Goal: Find specific page/section: Find specific page/section

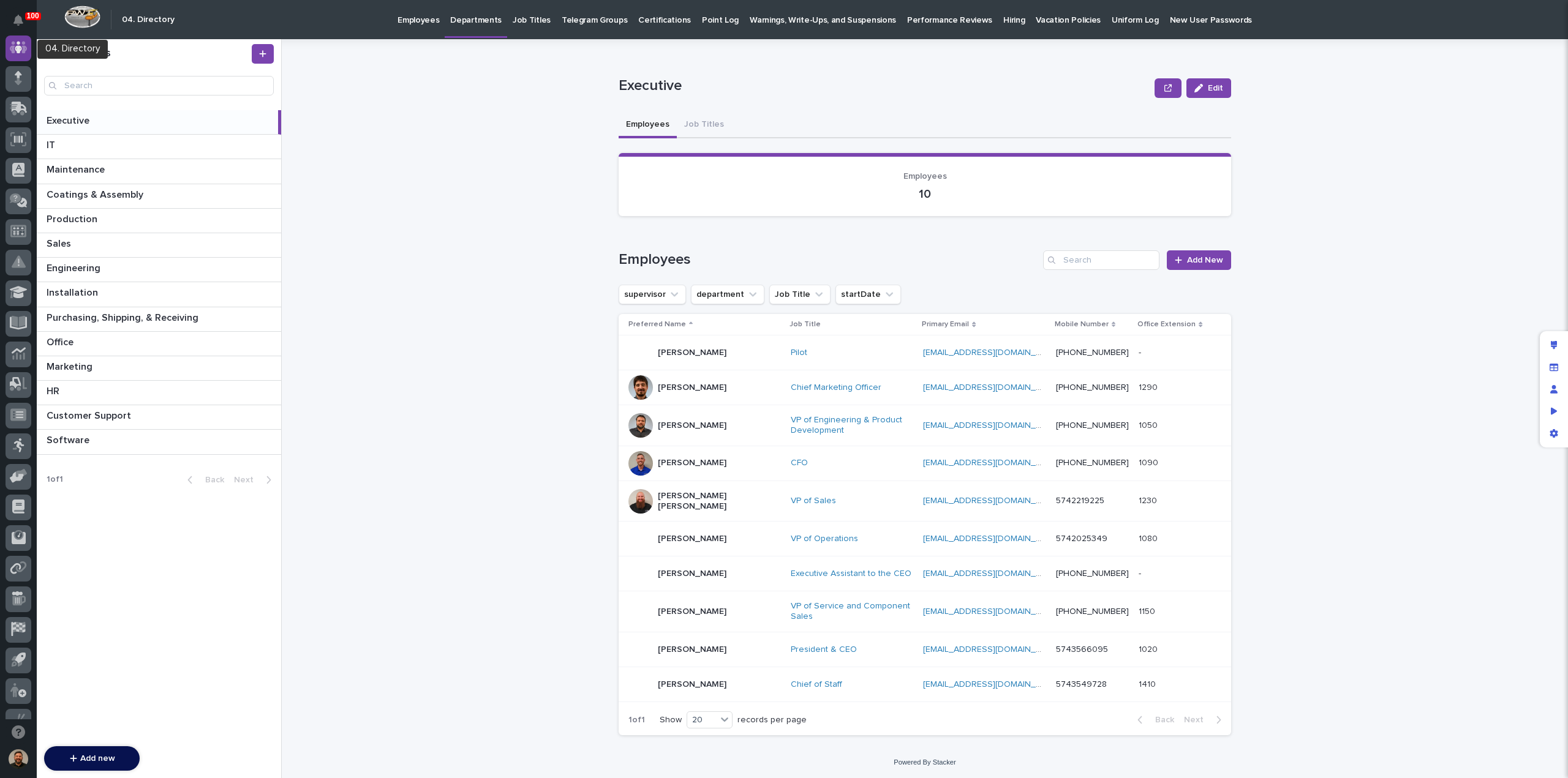
click at [16, 46] on icon at bounding box center [18, 47] width 18 height 14
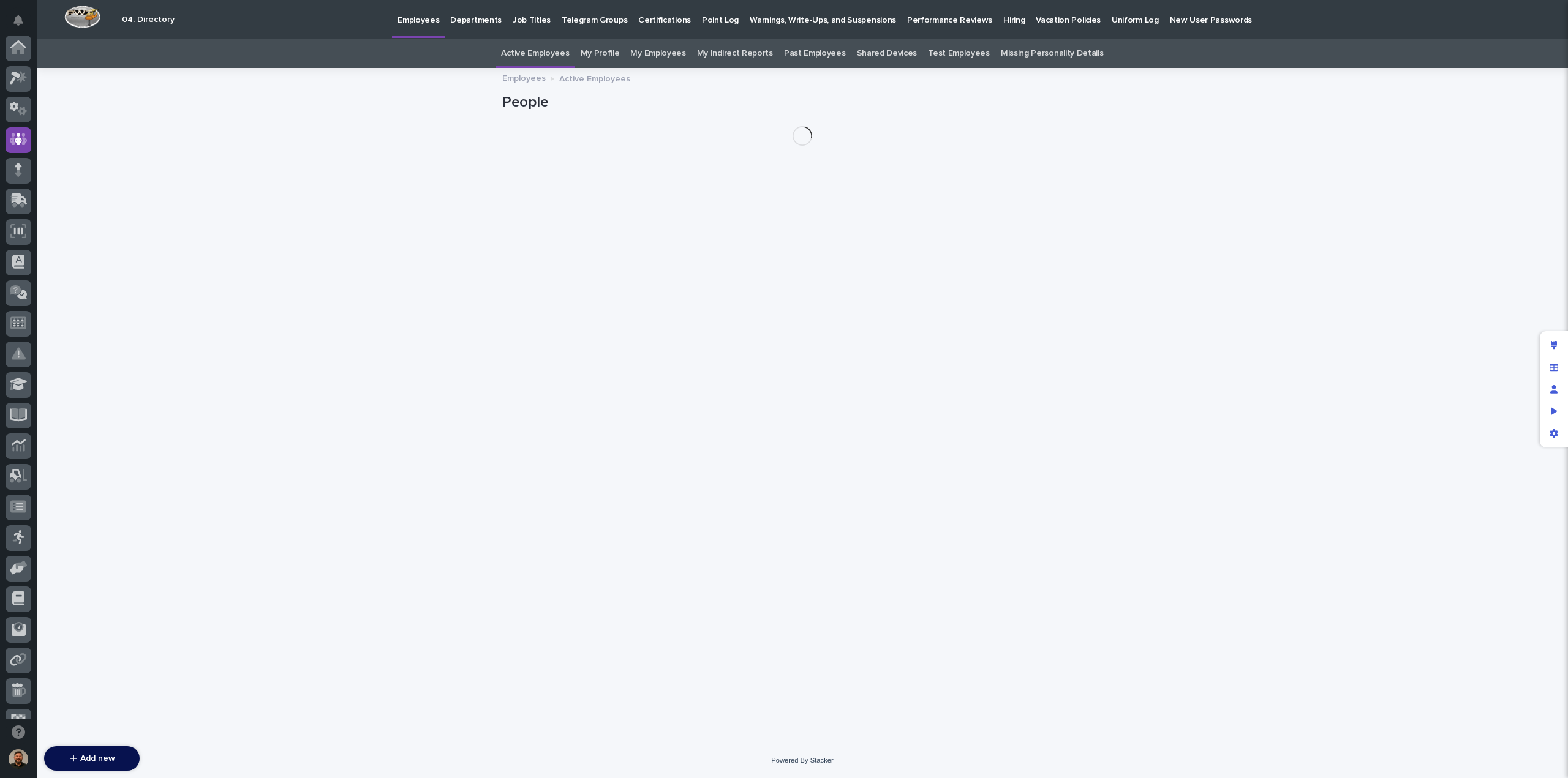
scroll to position [92, 0]
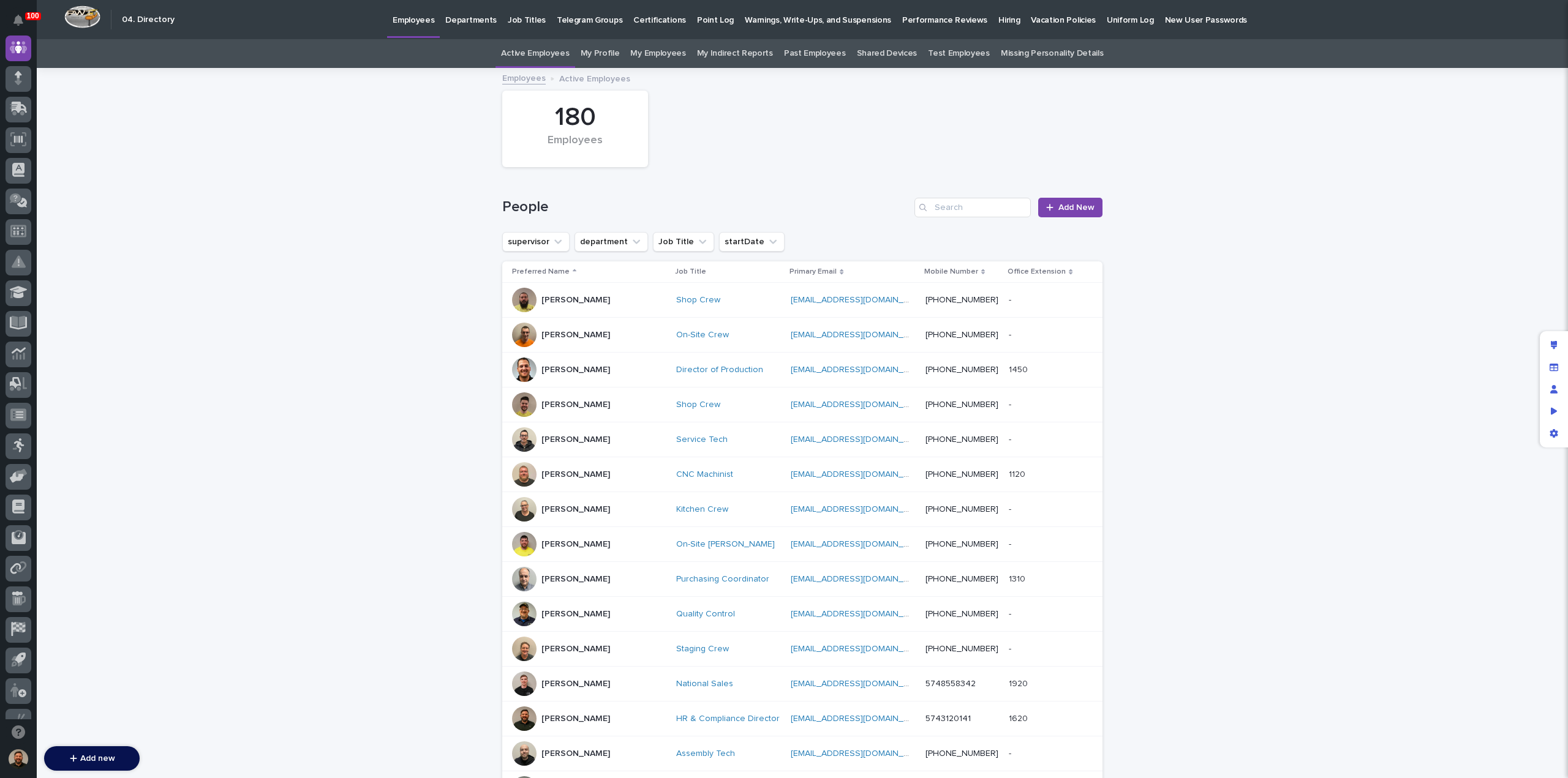
click at [999, 19] on p "Hiring" at bounding box center [1009, 13] width 21 height 26
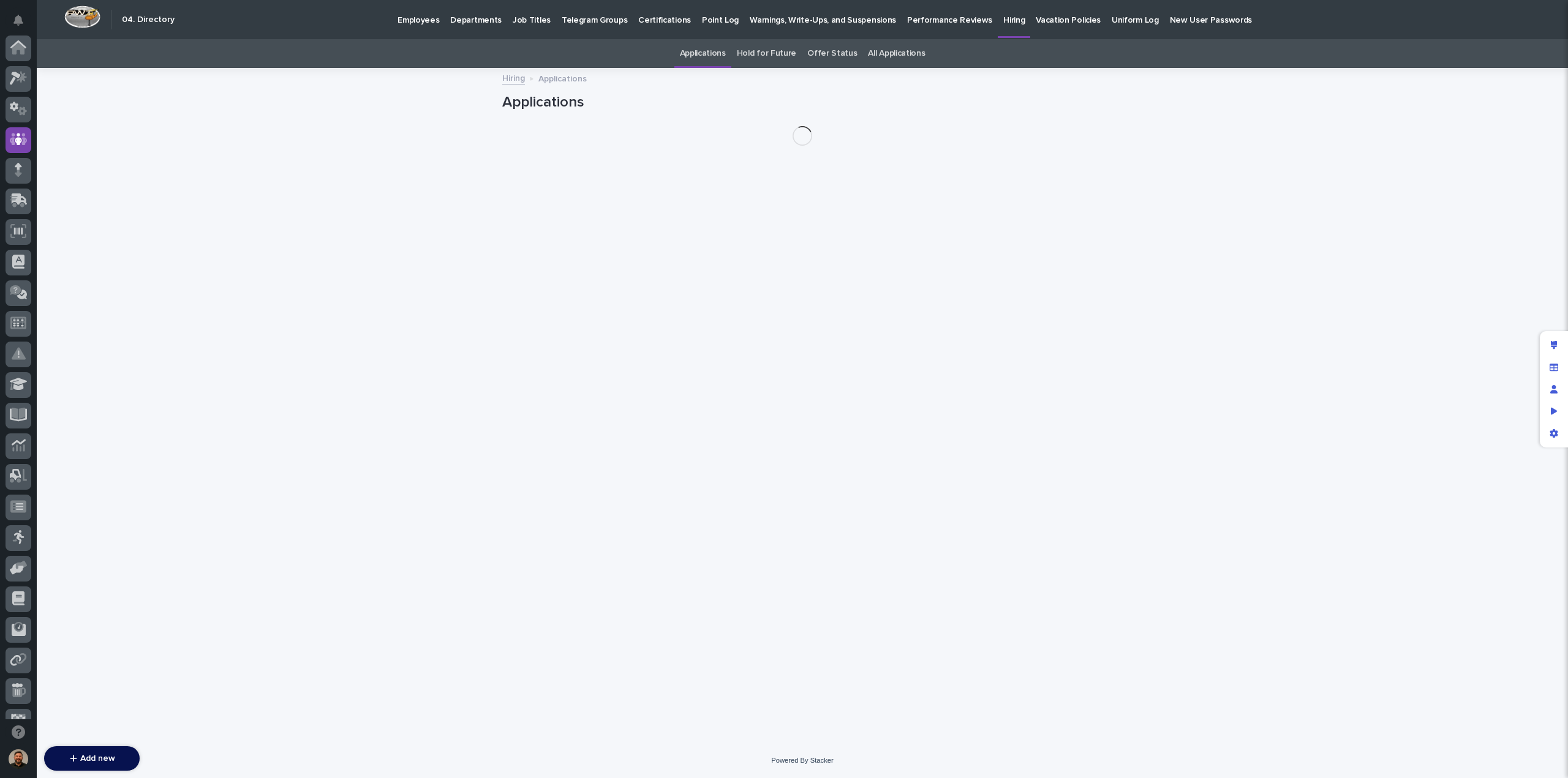
scroll to position [92, 0]
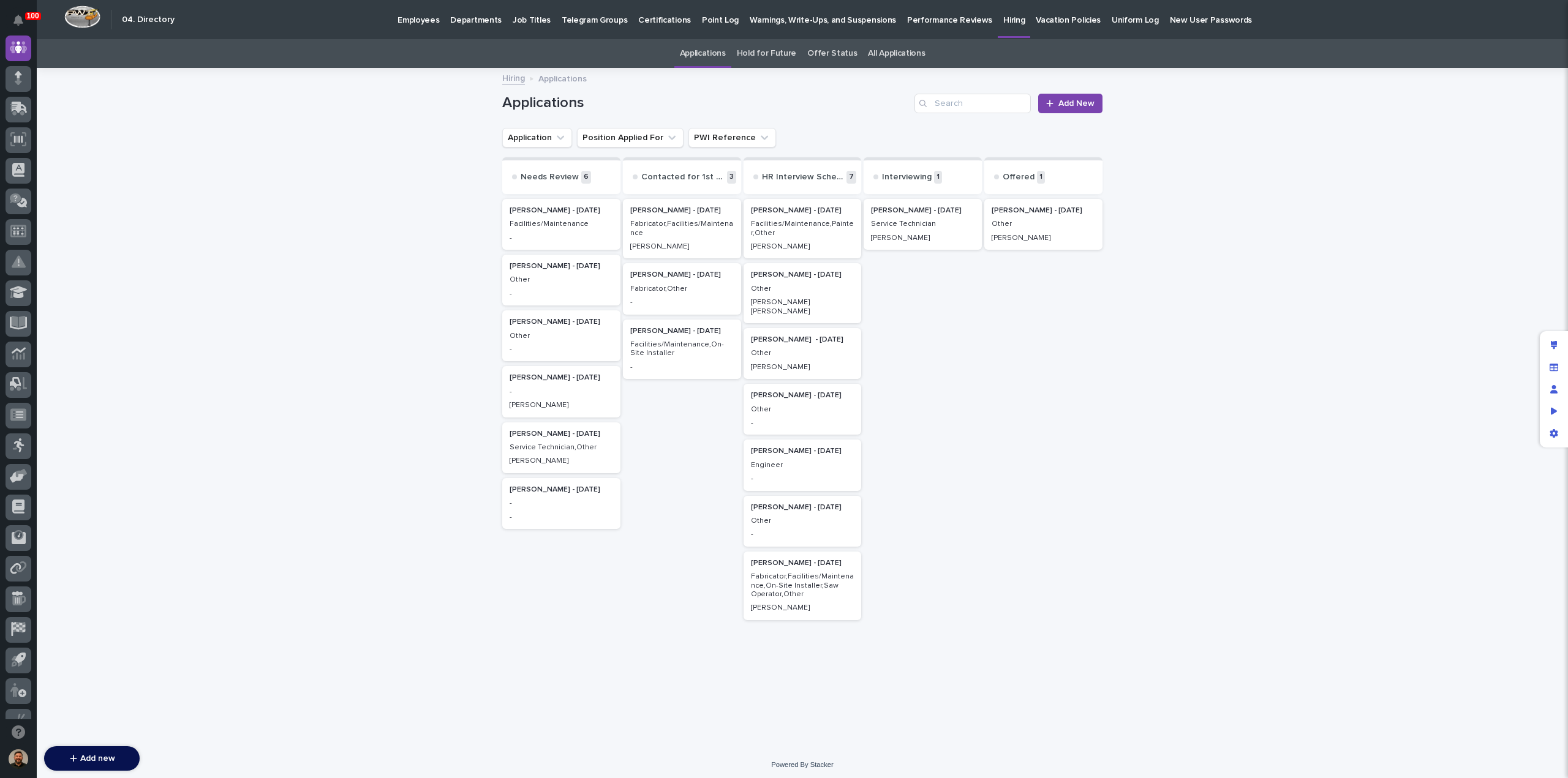
click at [878, 49] on link "All Applications" at bounding box center [896, 53] width 57 height 29
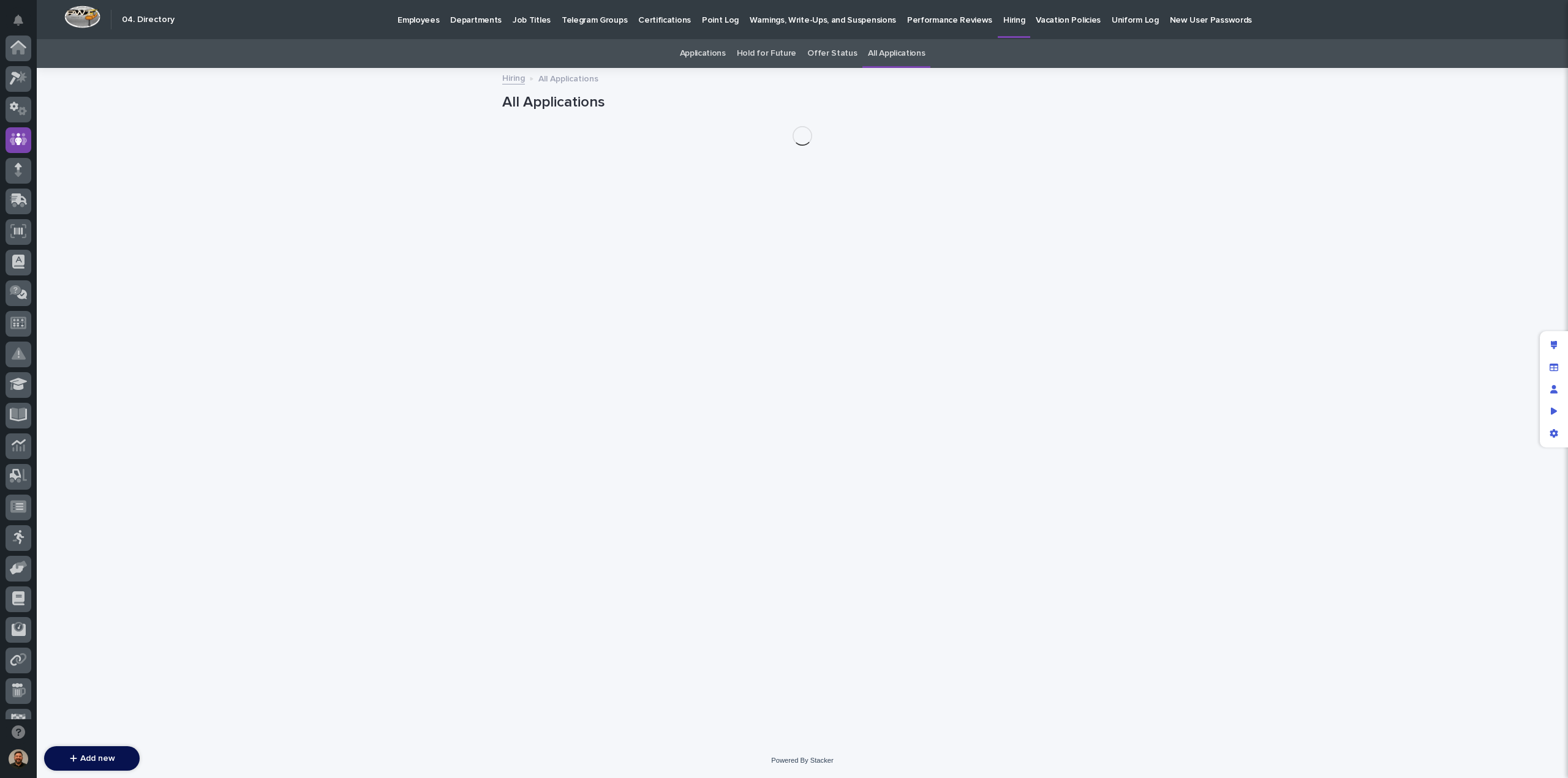
scroll to position [92, 0]
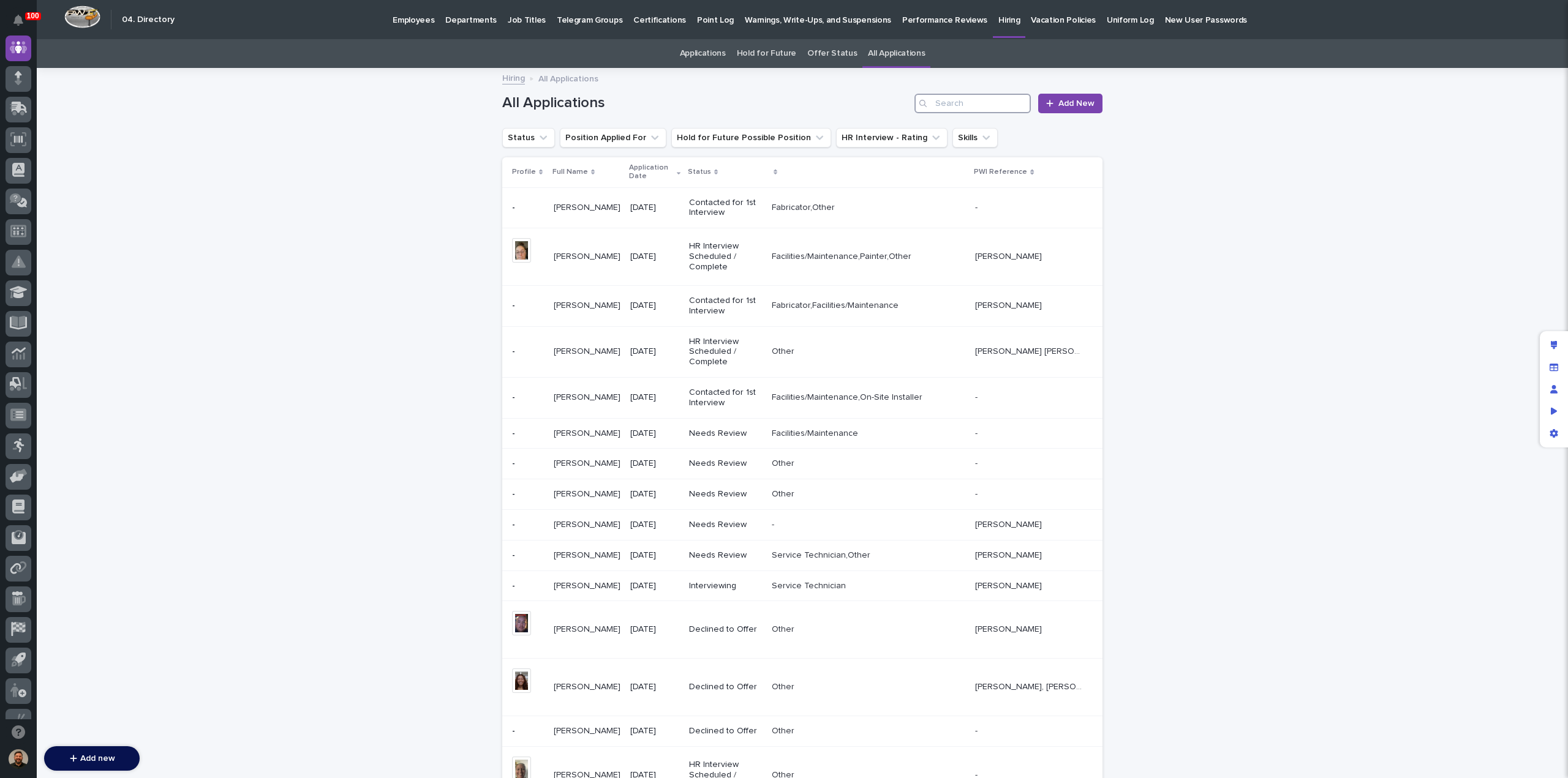
click at [940, 101] on input "Search" at bounding box center [973, 103] width 116 height 20
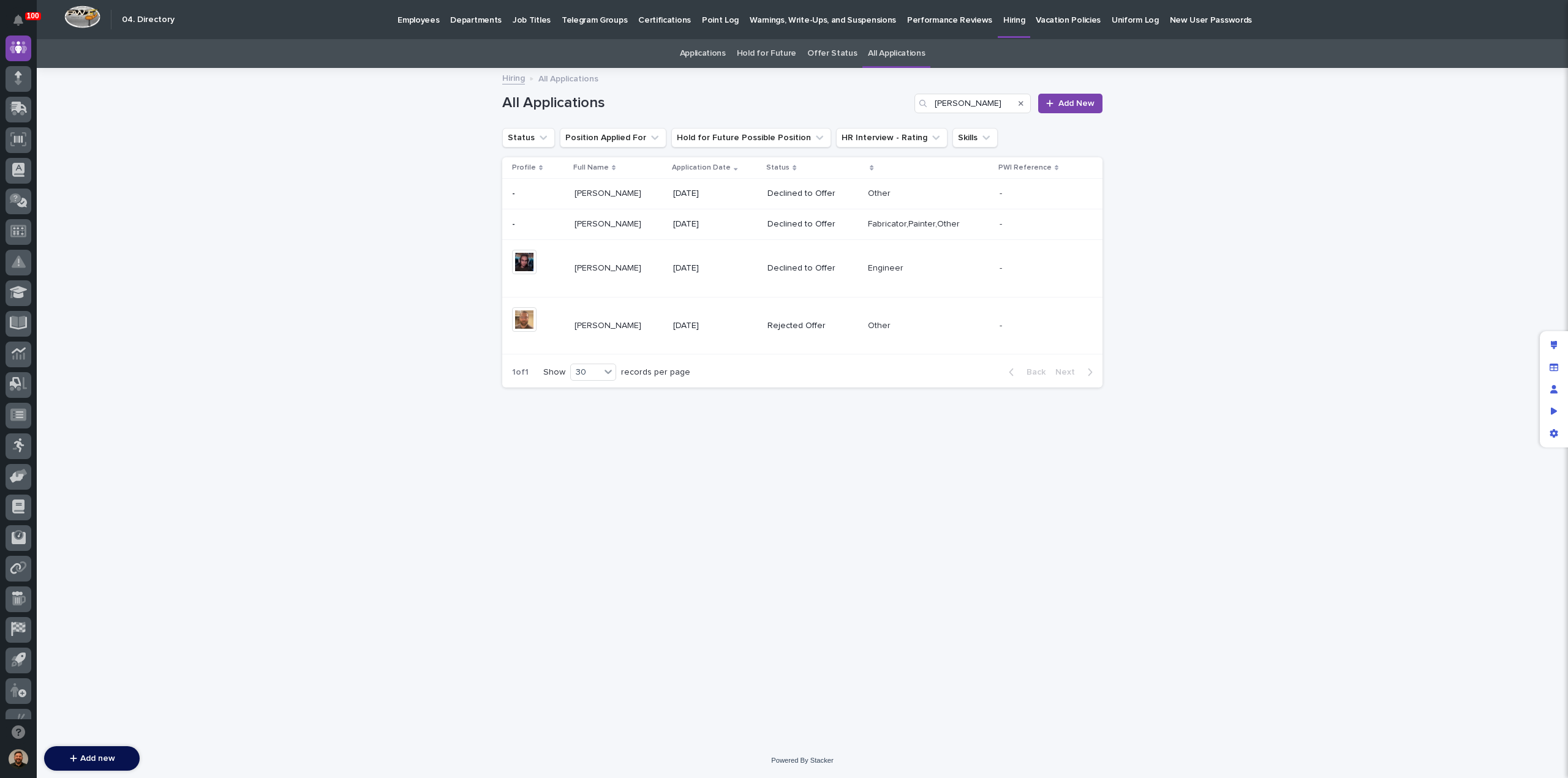
drag, startPoint x: 306, startPoint y: 118, endPoint x: 380, endPoint y: 117, distance: 74.0
click at [306, 118] on div "Loading... Saving… Loading... Saving… All Applications graber Add New Status Po…" at bounding box center [802, 406] width 1531 height 674
click at [969, 101] on input "graber" at bounding box center [973, 103] width 116 height 20
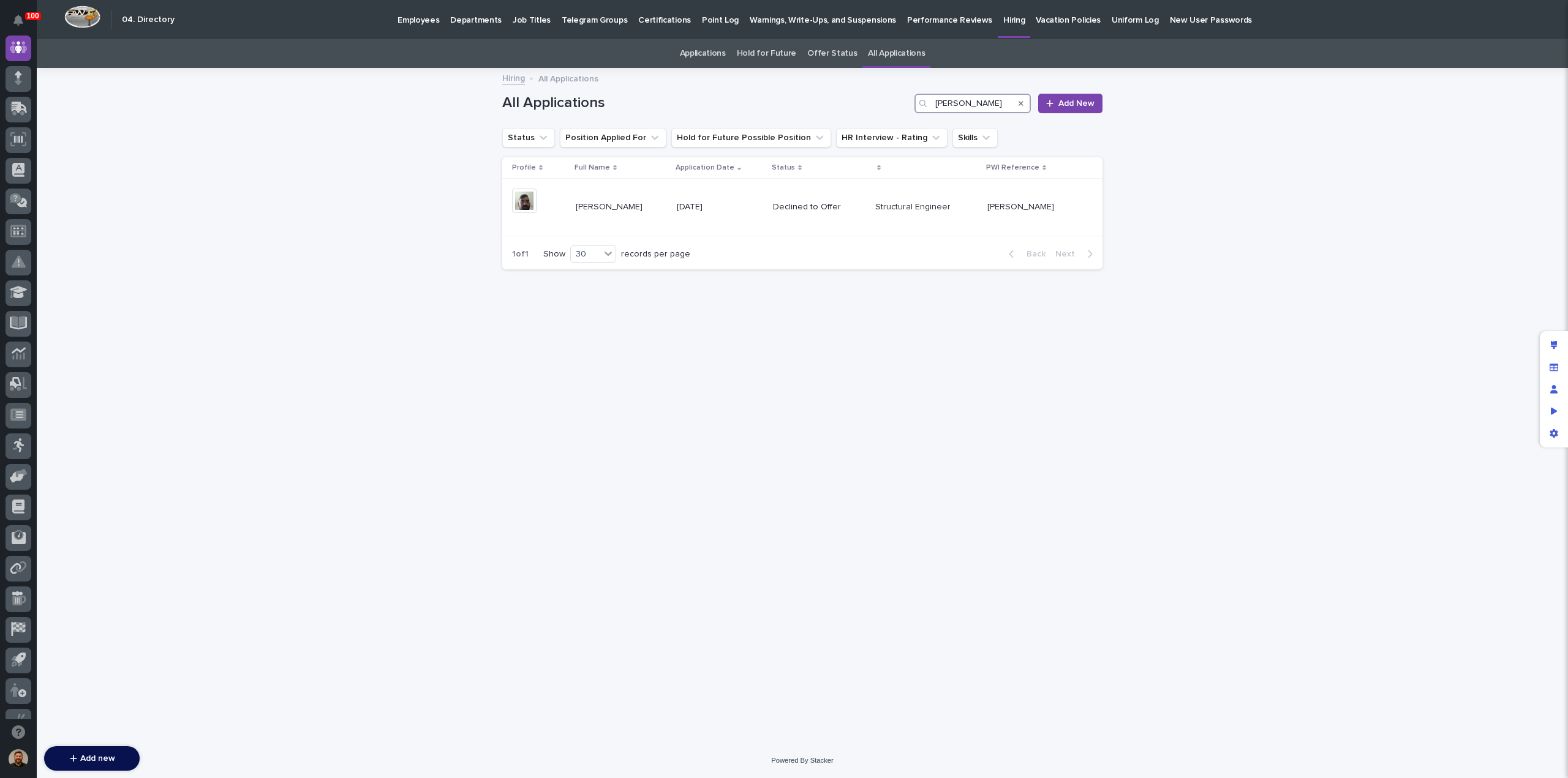
type input "graff"
